Goal: Information Seeking & Learning: Learn about a topic

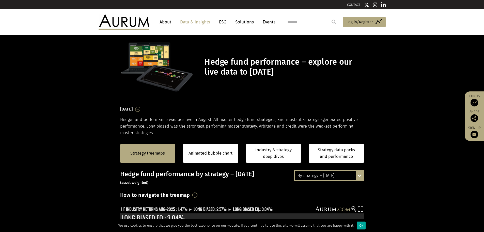
click at [327, 175] on div "By strategy – [DATE]" at bounding box center [329, 175] width 68 height 9
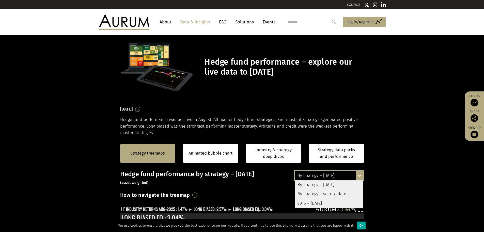
click at [325, 194] on div "By strategy – year to date" at bounding box center [329, 193] width 68 height 9
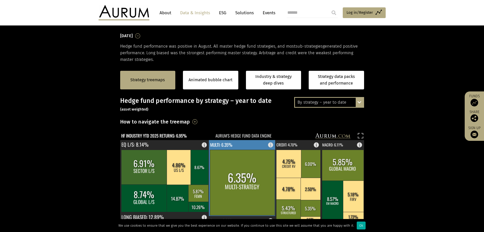
scroll to position [76, 0]
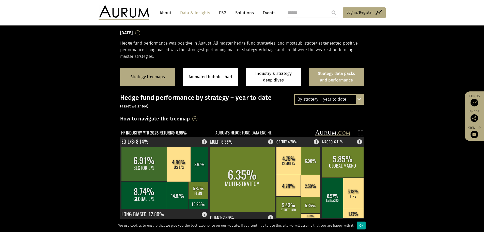
click at [332, 80] on link "Strategy data packs and performance" at bounding box center [336, 77] width 55 height 19
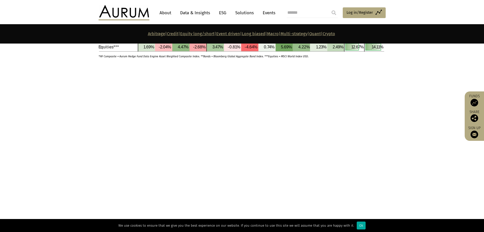
scroll to position [1627, 0]
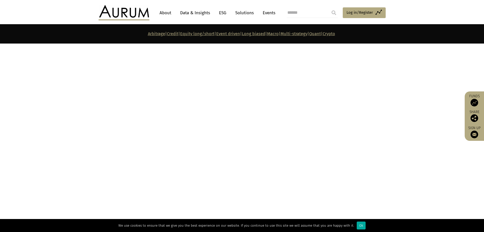
click at [321, 32] on link "Quant" at bounding box center [315, 33] width 12 height 5
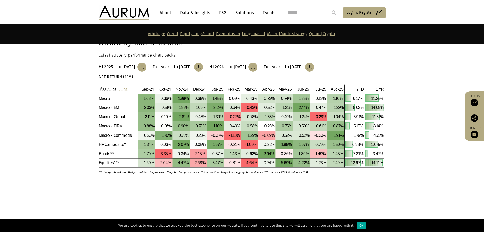
scroll to position [1770, 0]
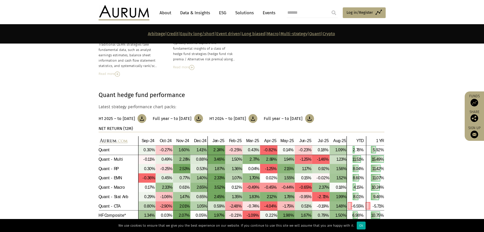
scroll to position [2329, 0]
